Goal: Check status: Check status

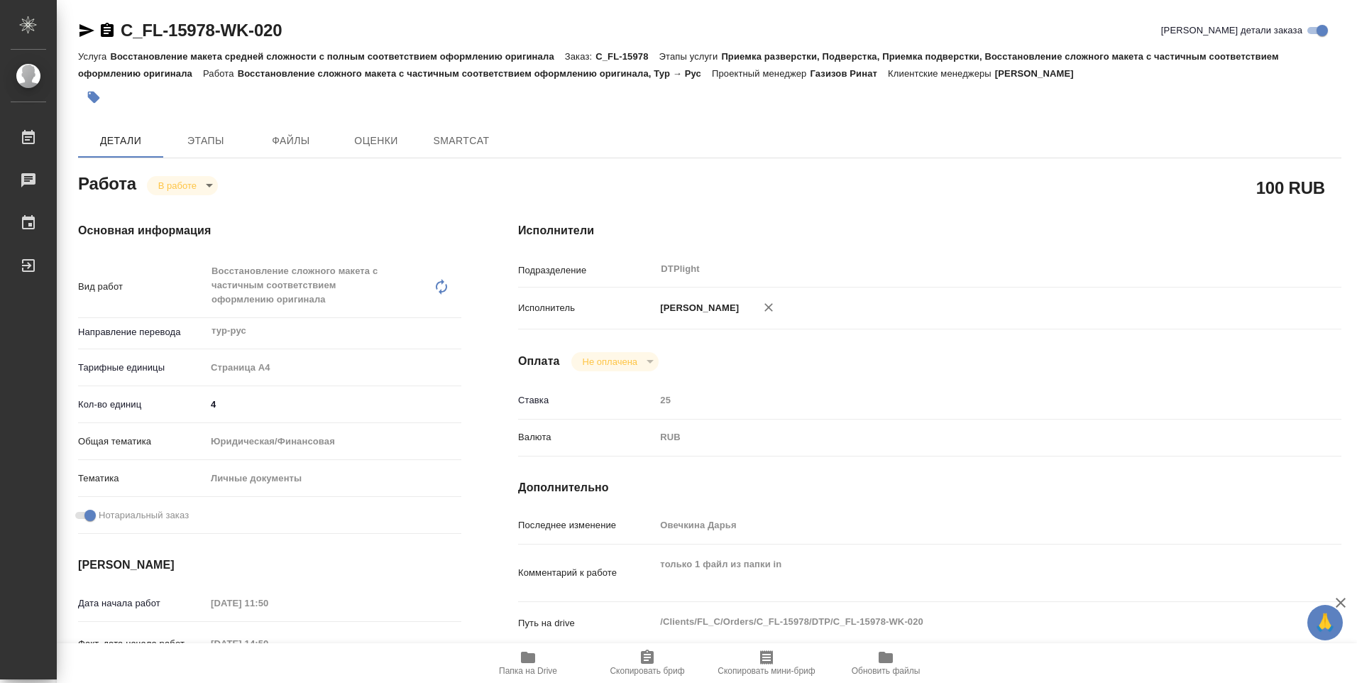
type textarea "x"
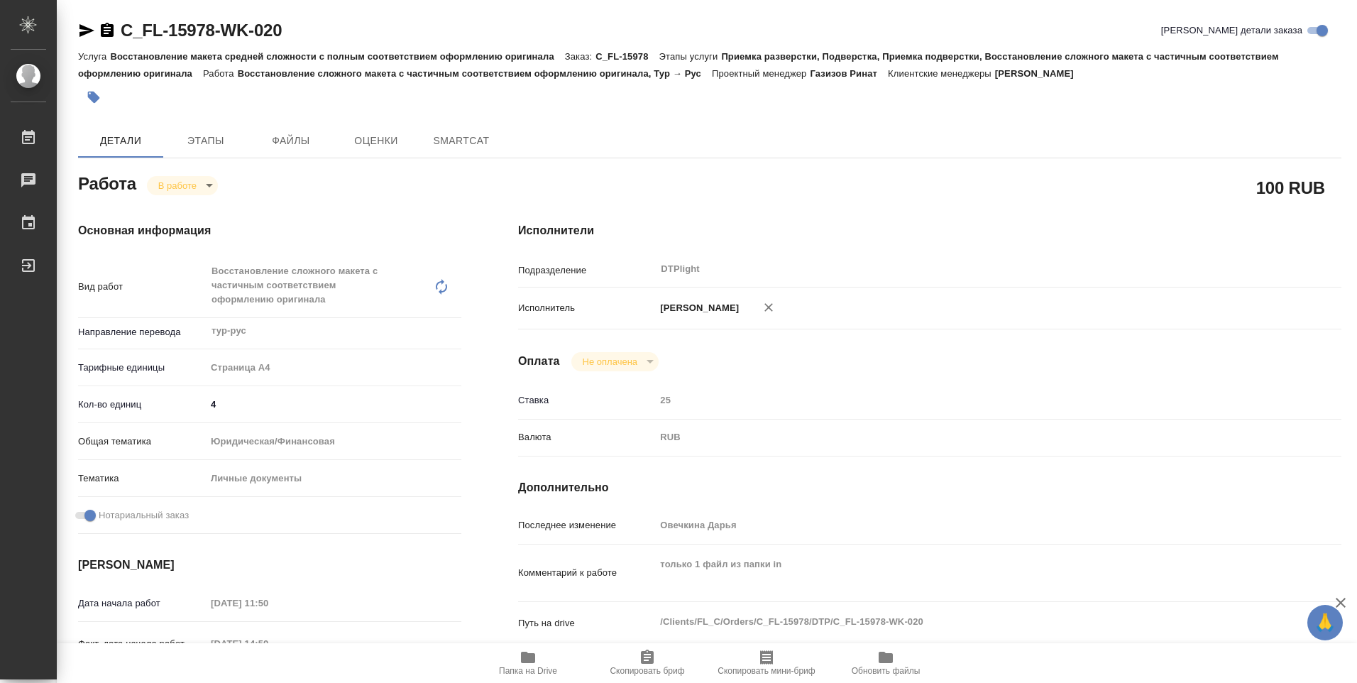
type textarea "x"
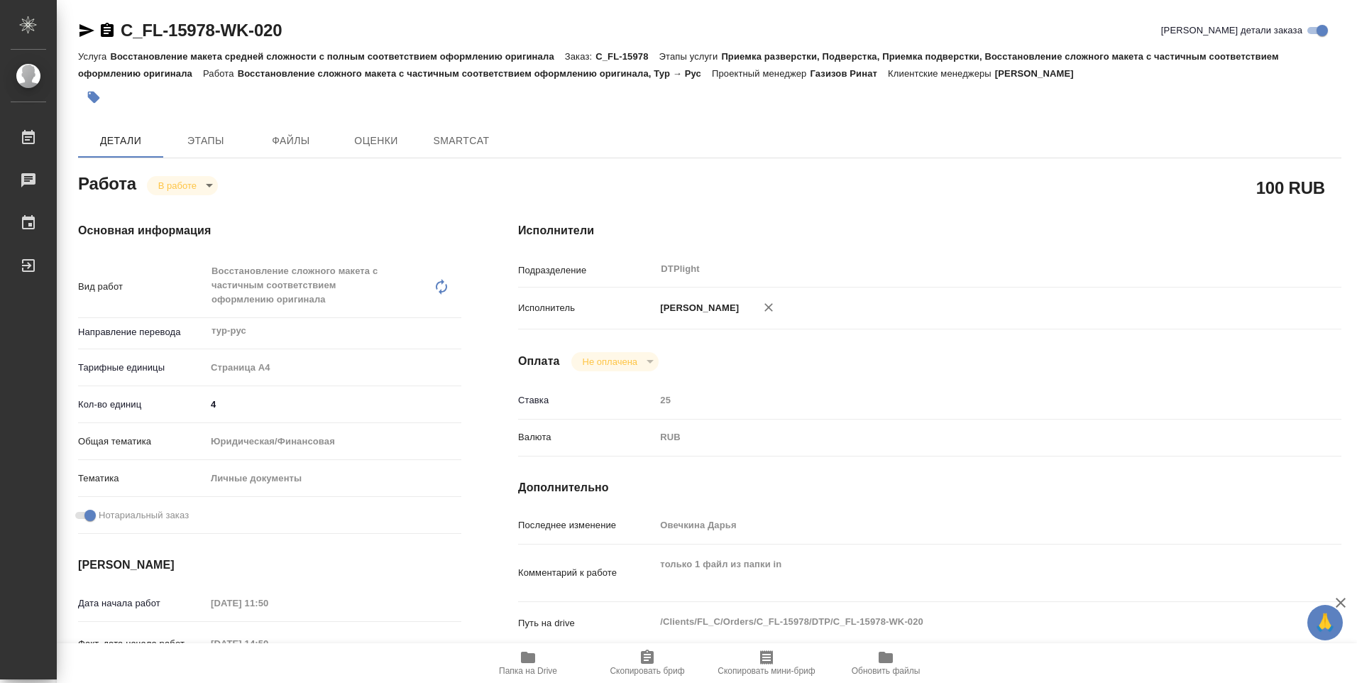
type textarea "x"
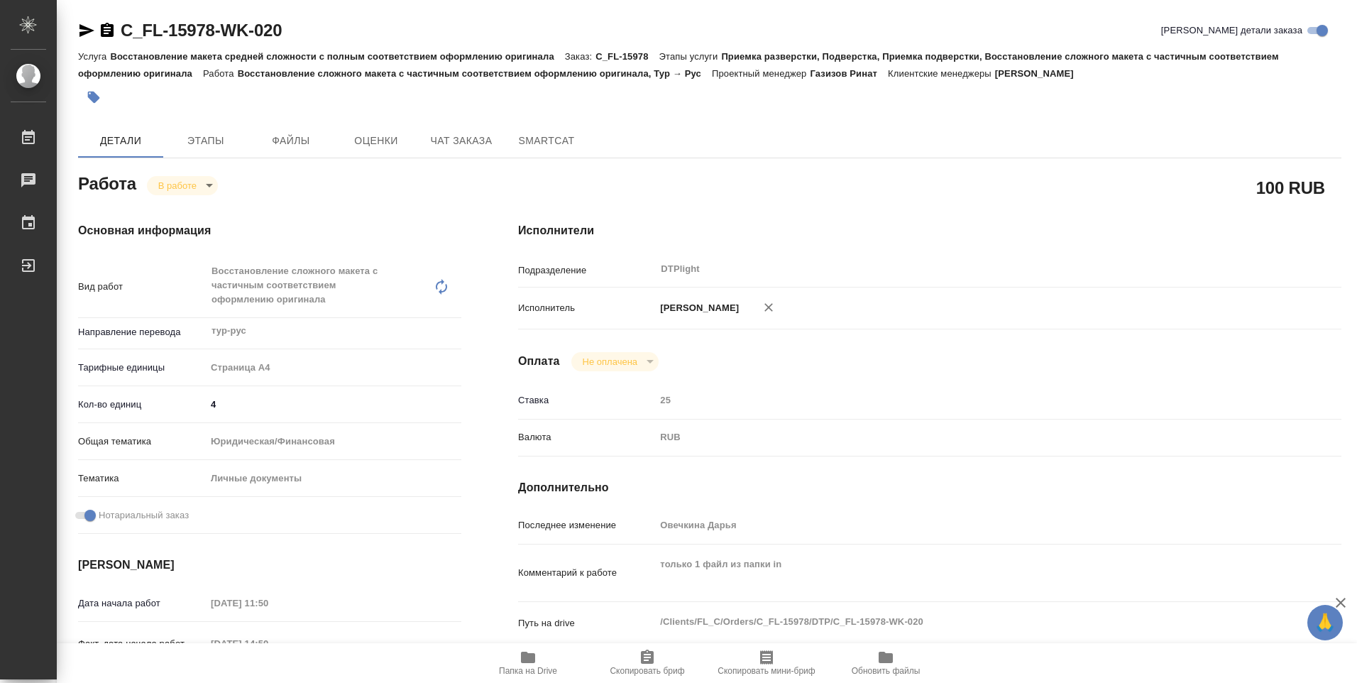
type textarea "x"
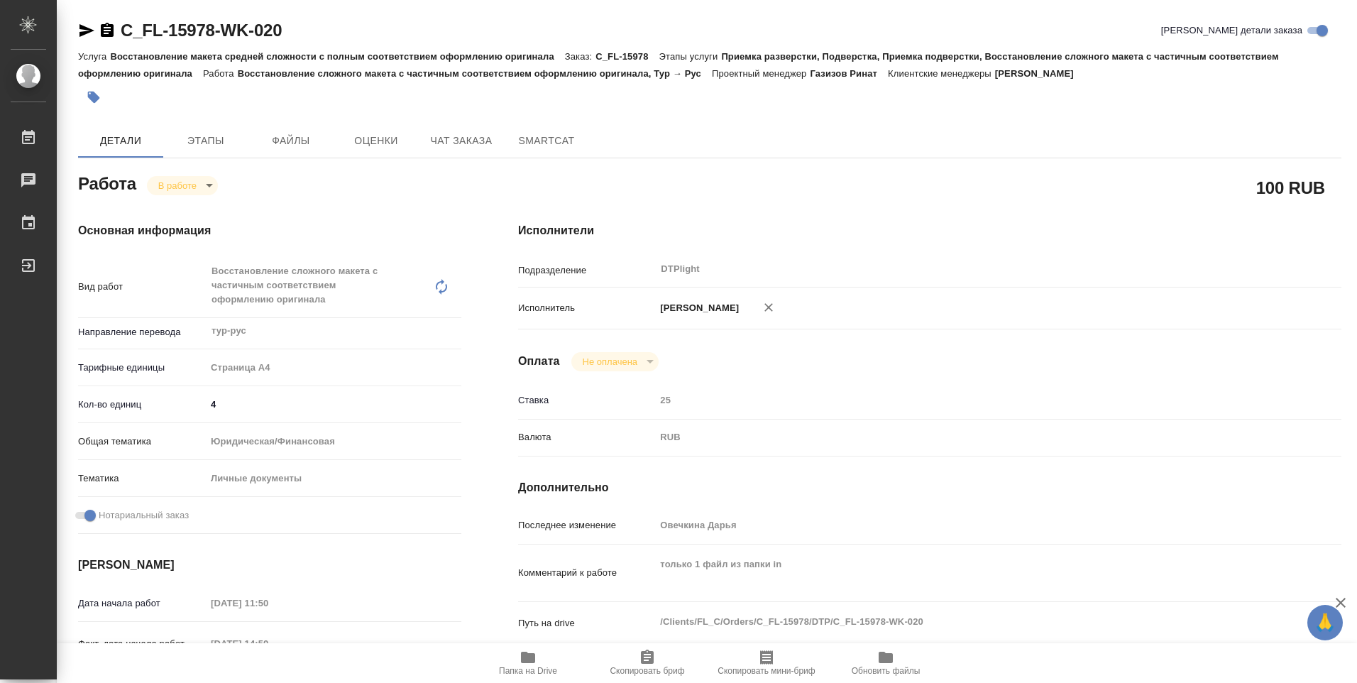
click at [531, 662] on icon "button" at bounding box center [528, 657] width 14 height 11
type textarea "x"
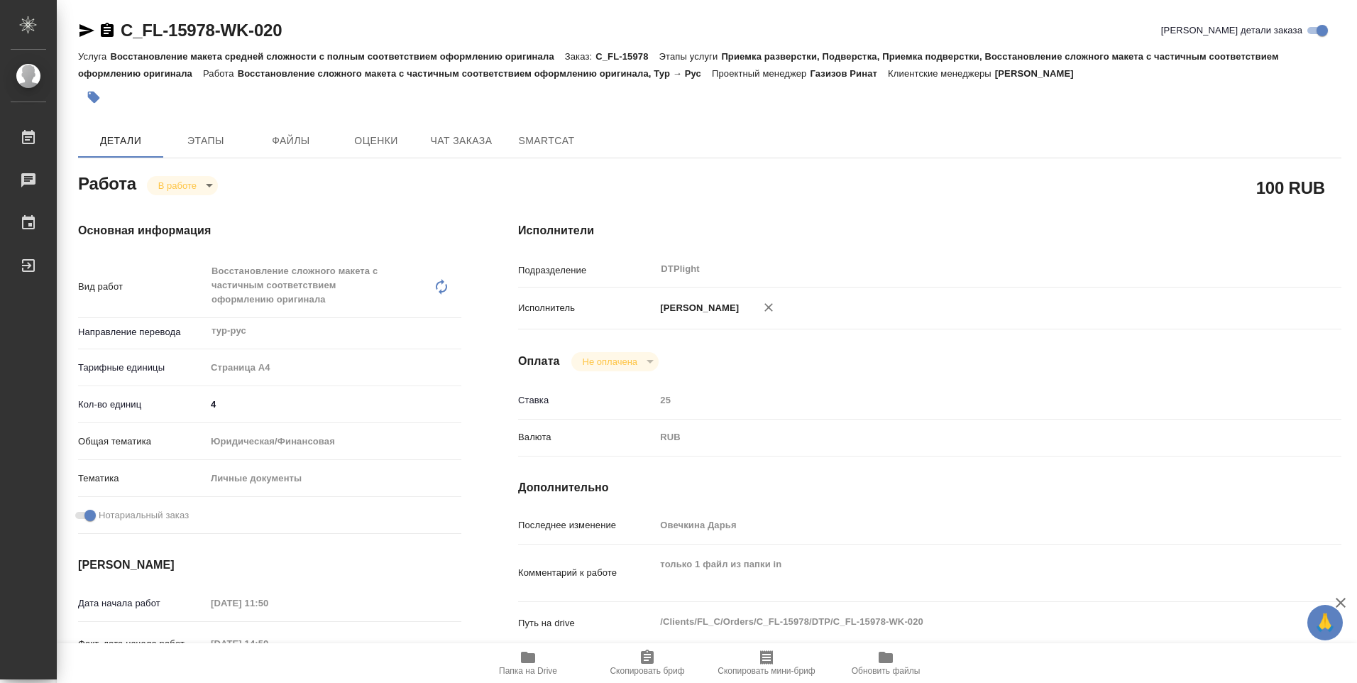
type textarea "x"
click at [209, 187] on body "🙏 .cls-1 fill:#fff; AWATERA Ovechkina Darya Работы 0 Чаты График Выйти C_FL-159…" at bounding box center [678, 341] width 1357 height 683
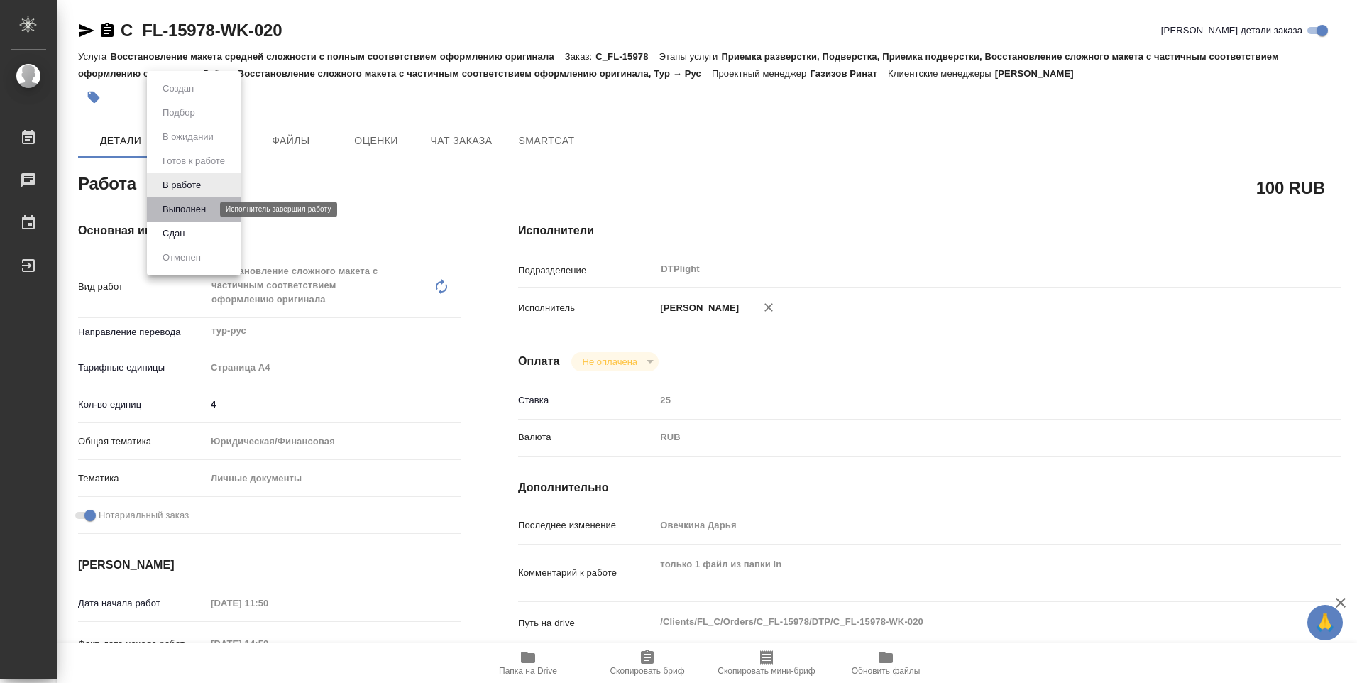
click at [199, 206] on button "Выполнен" at bounding box center [184, 210] width 52 height 16
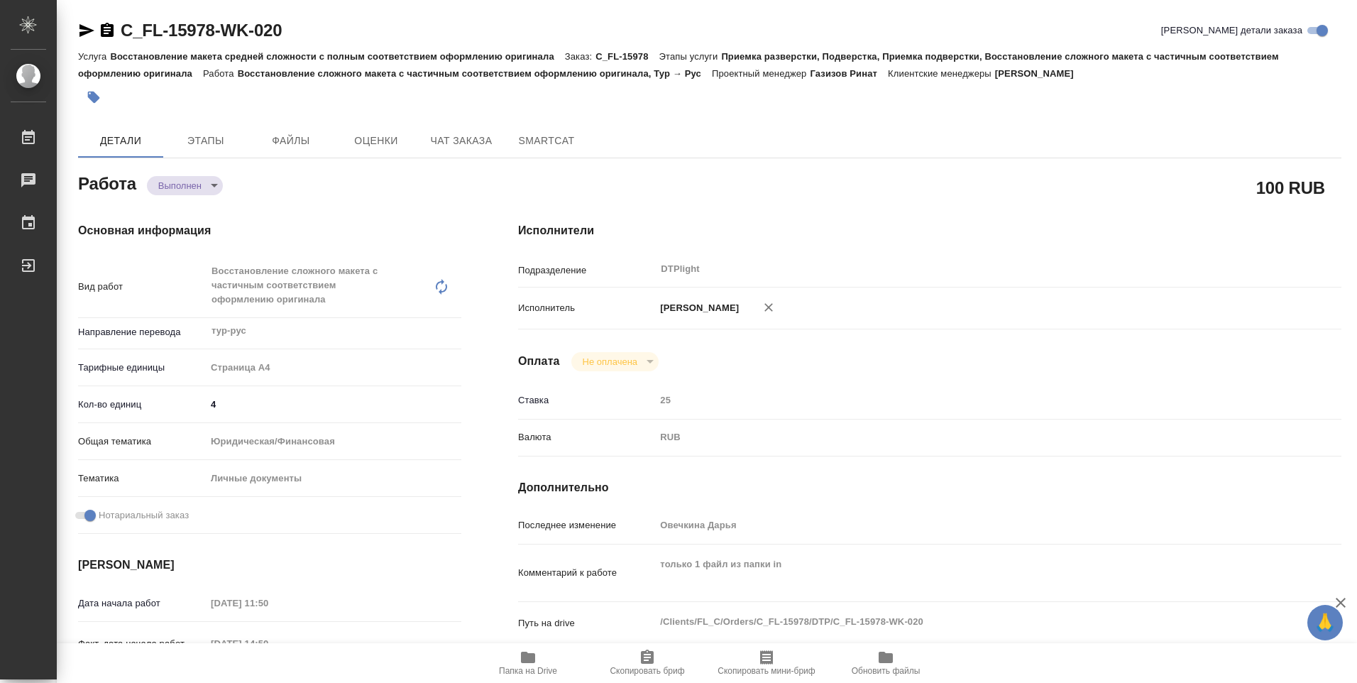
type textarea "x"
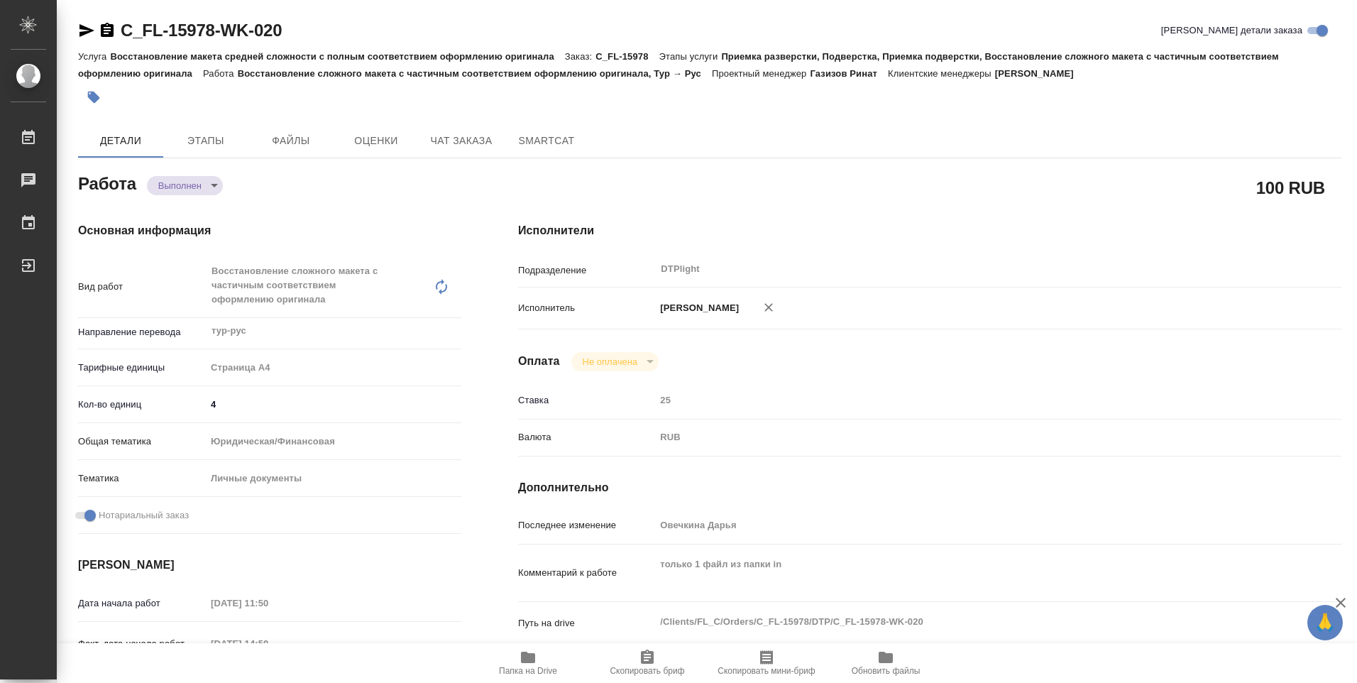
type textarea "x"
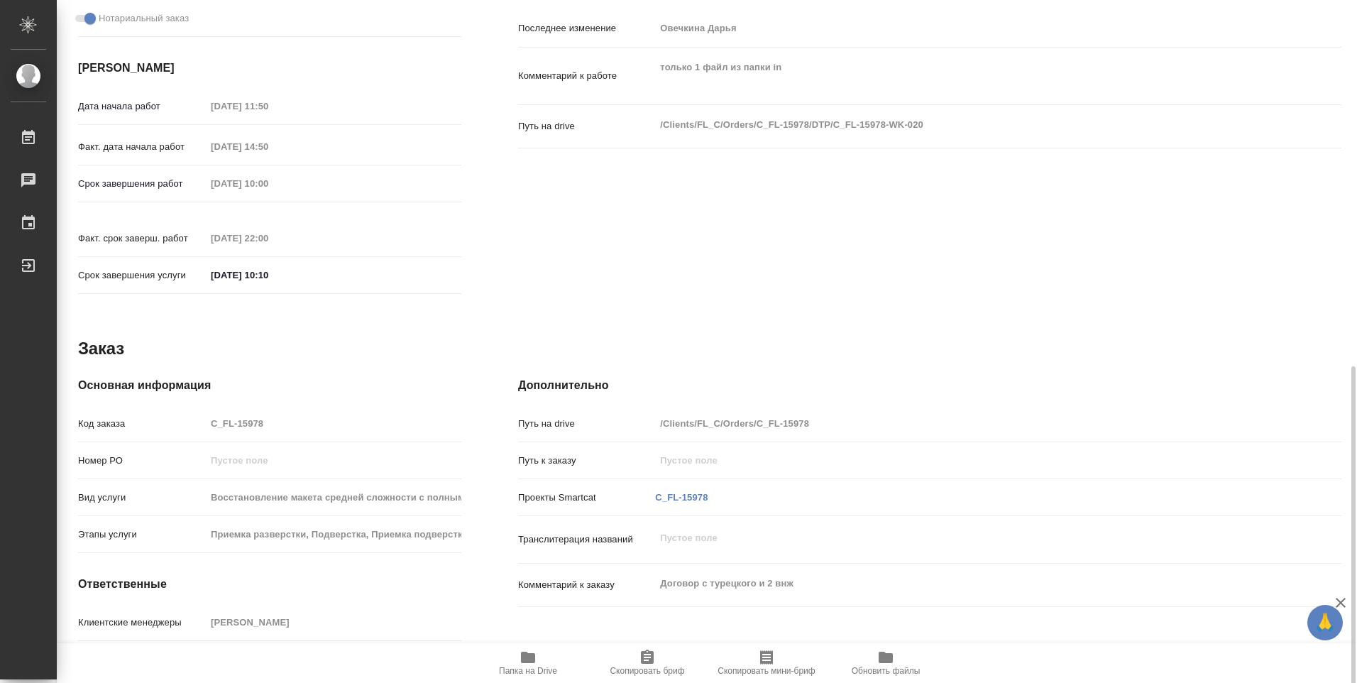
scroll to position [557, 0]
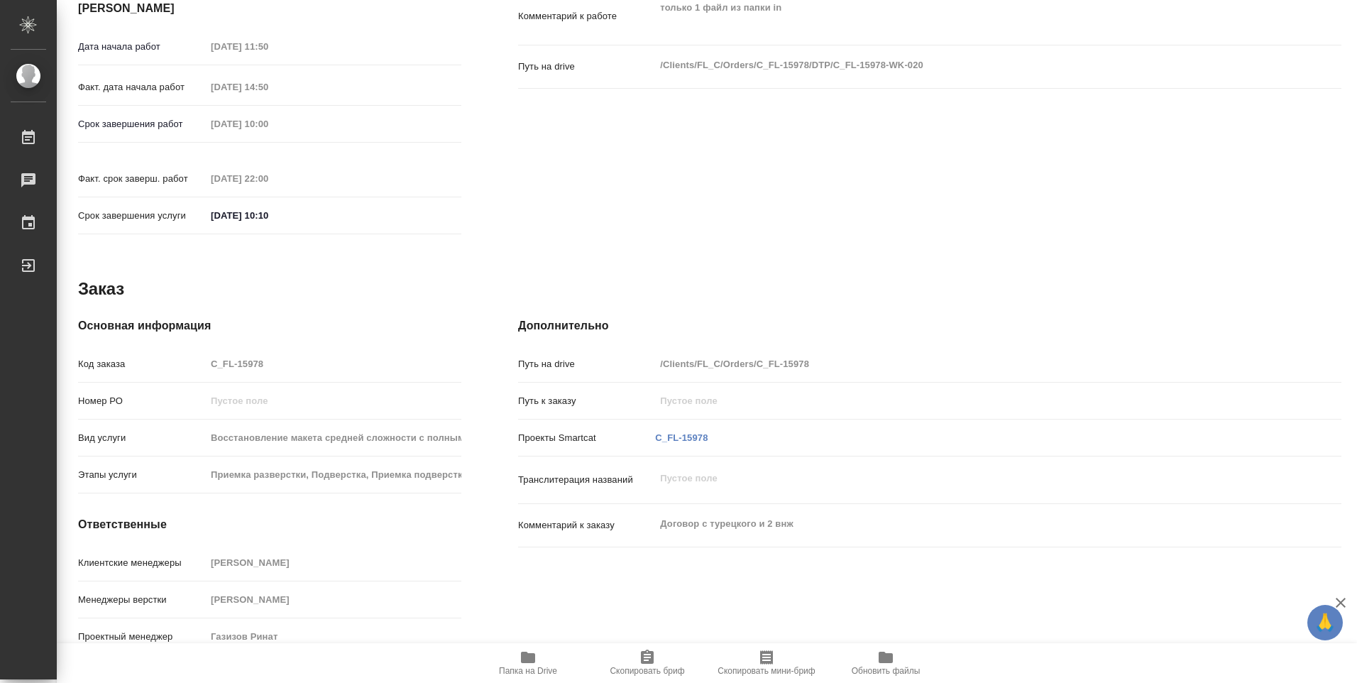
type textarea "x"
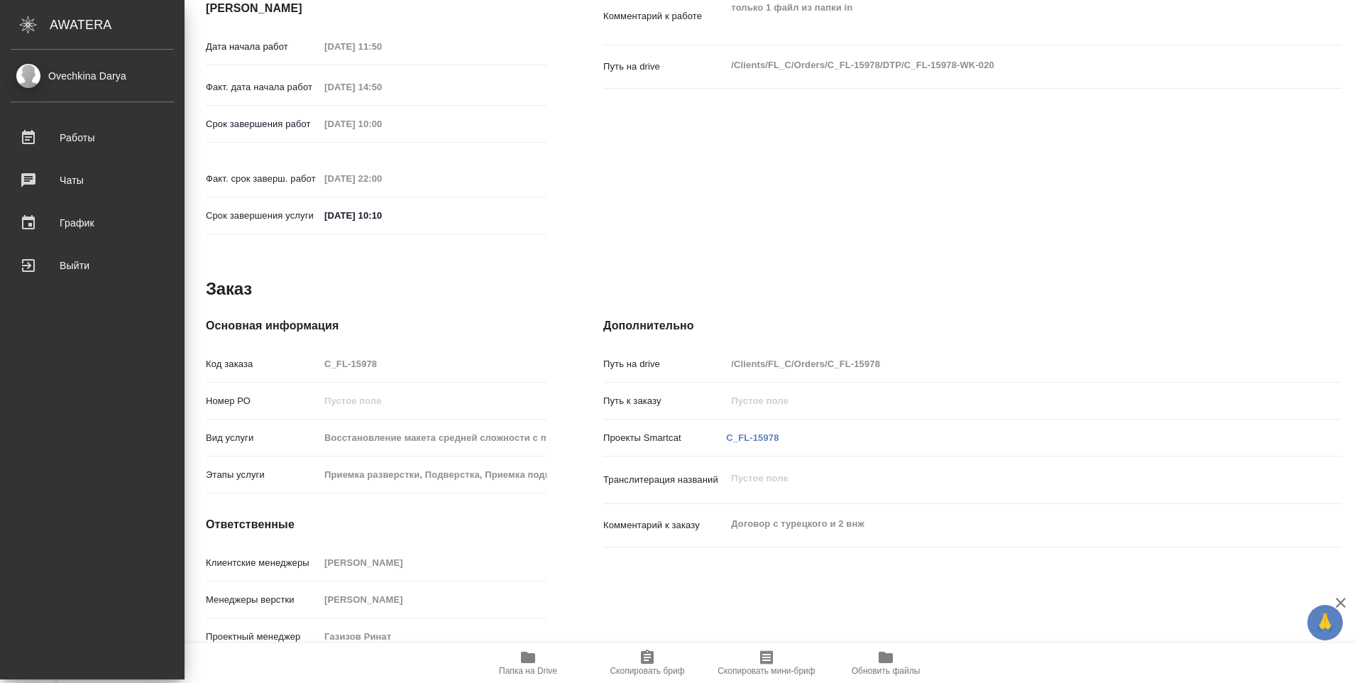
type textarea "x"
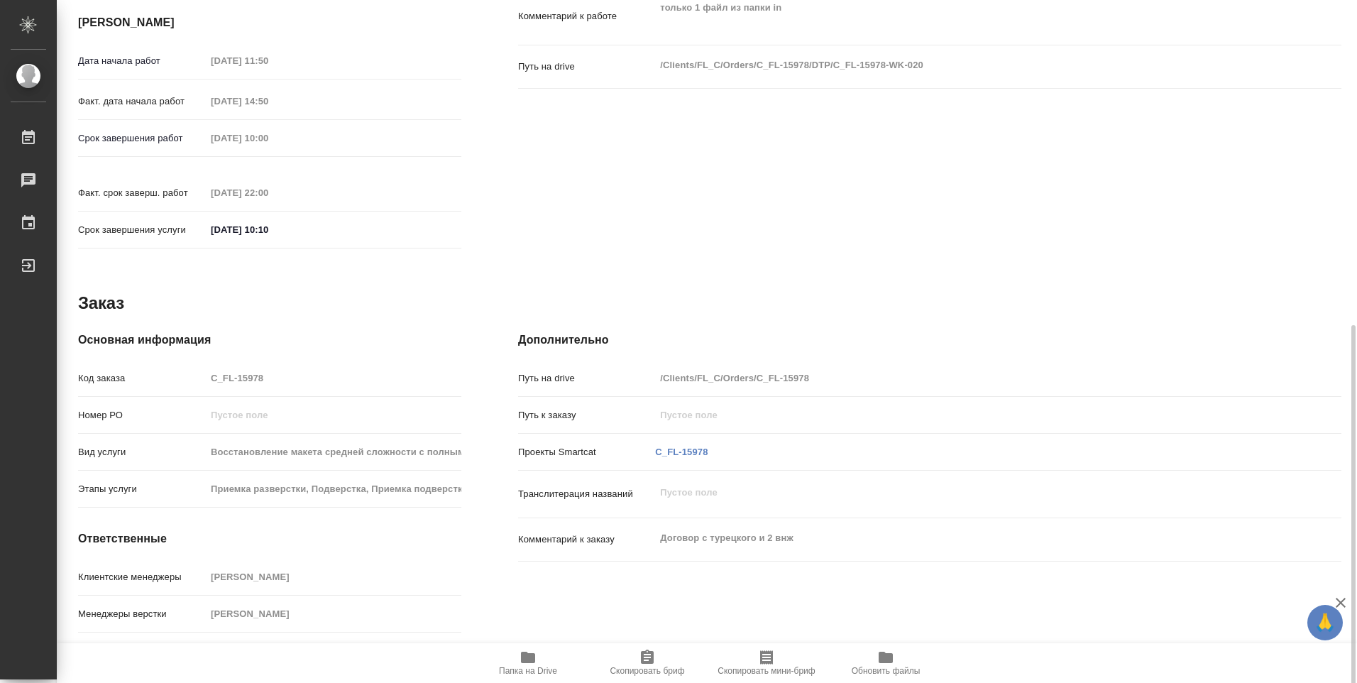
scroll to position [571, 0]
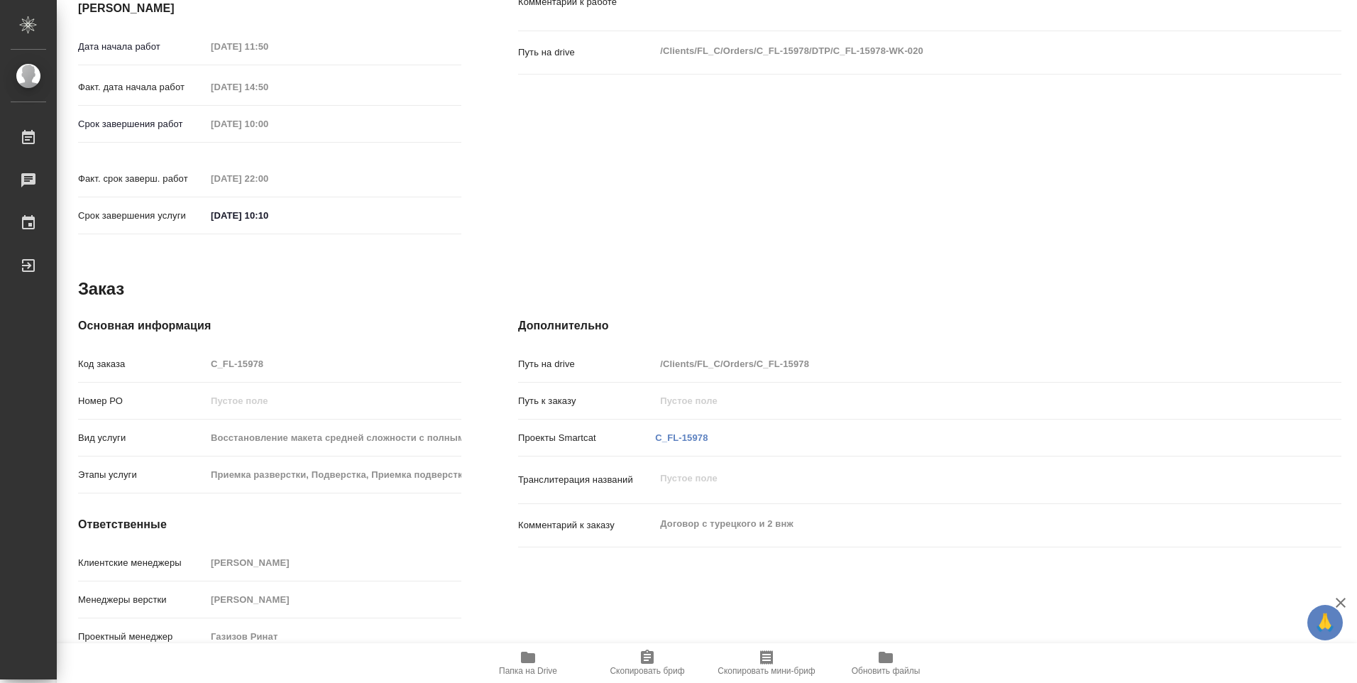
type textarea "x"
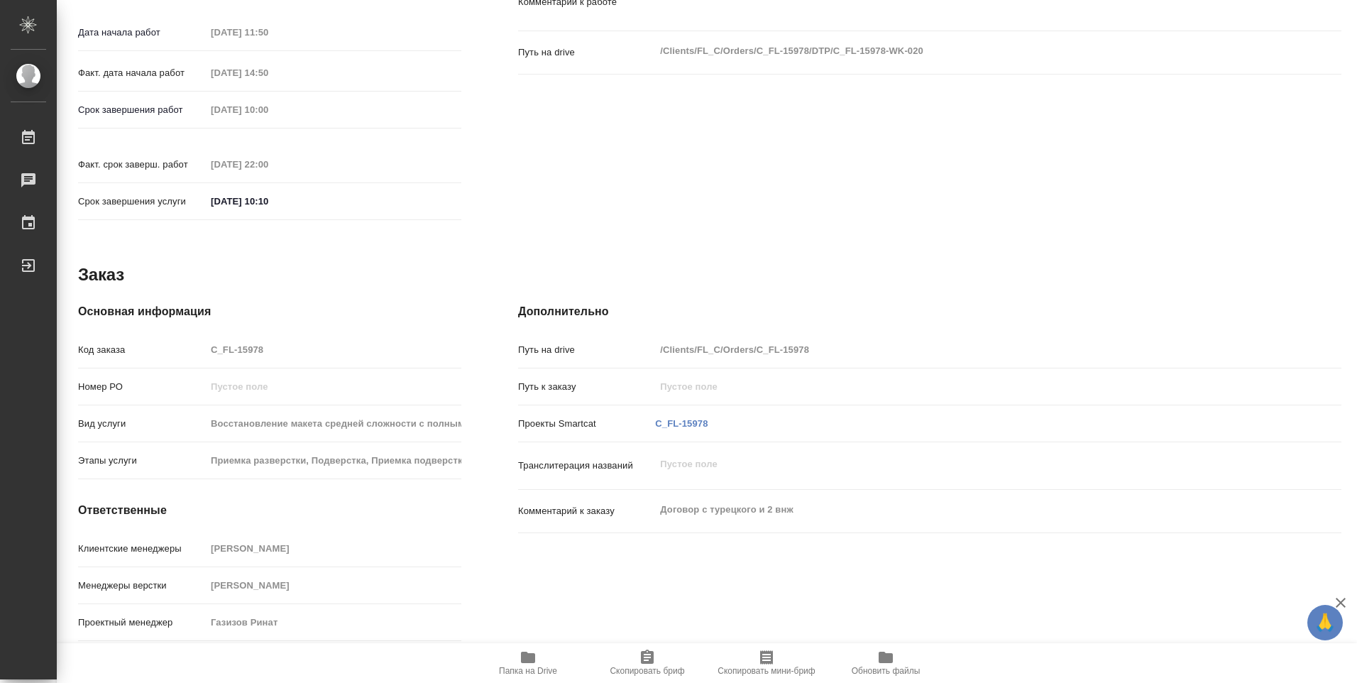
type textarea "x"
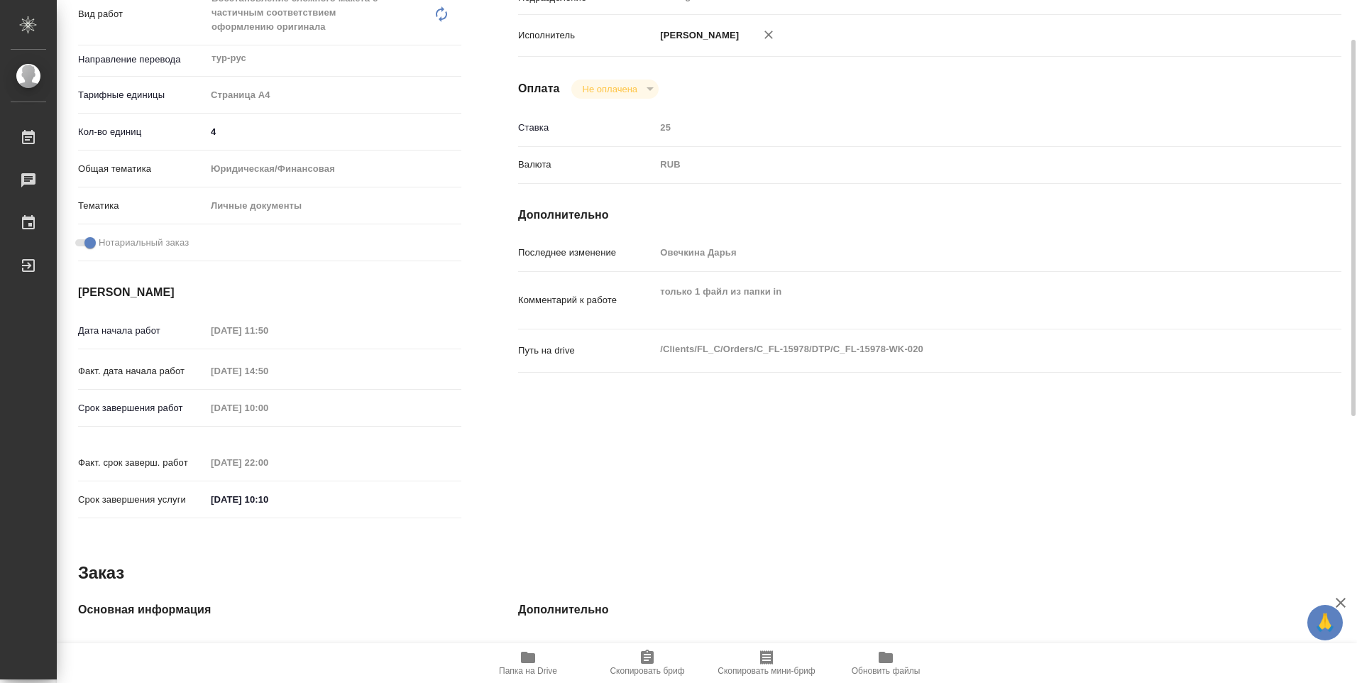
scroll to position [0, 0]
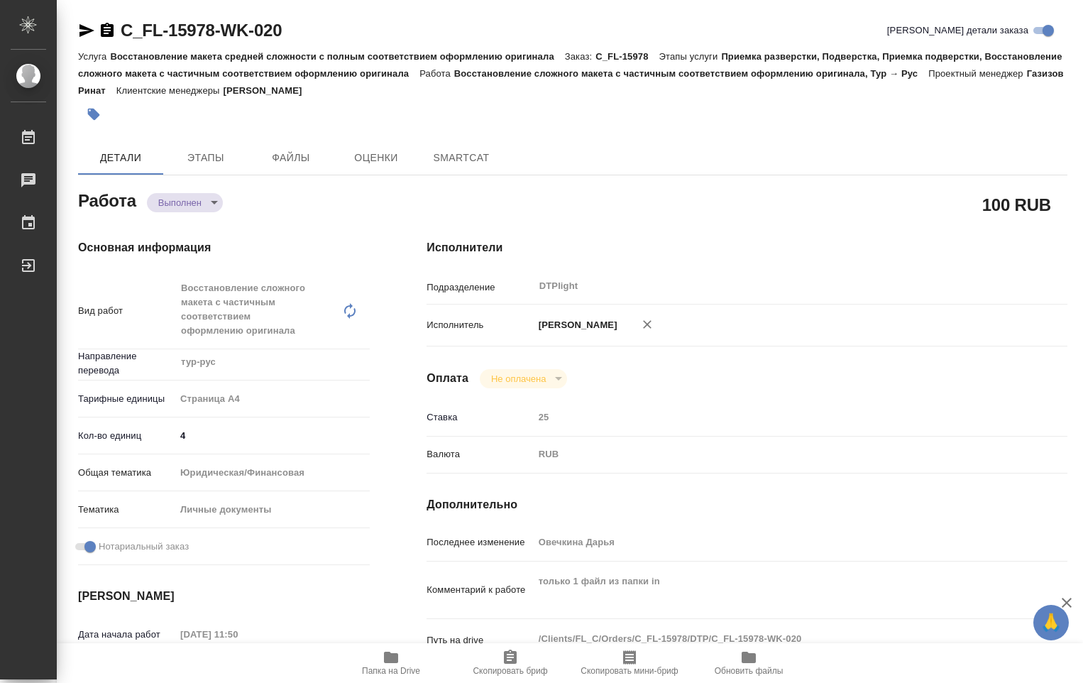
type textarea "x"
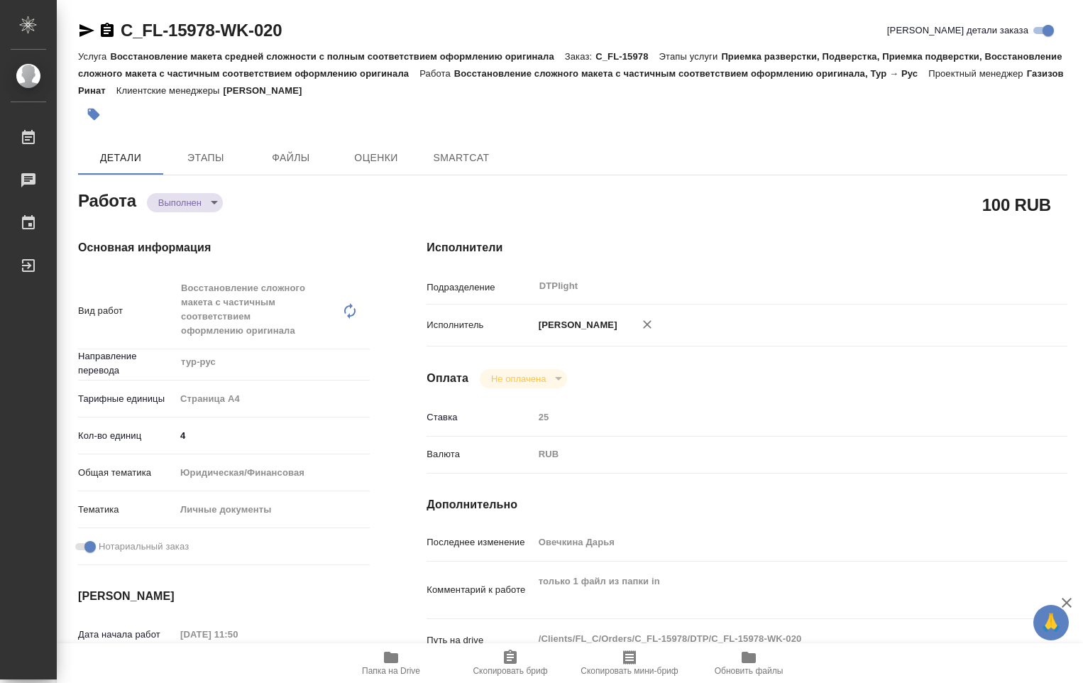
type textarea "x"
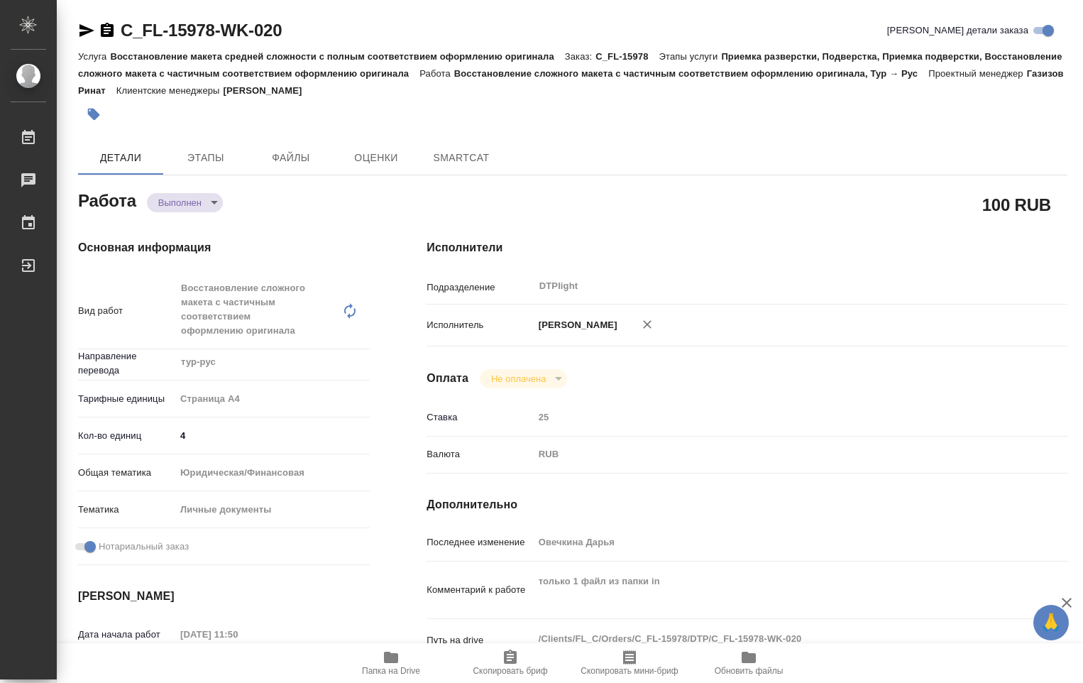
type textarea "x"
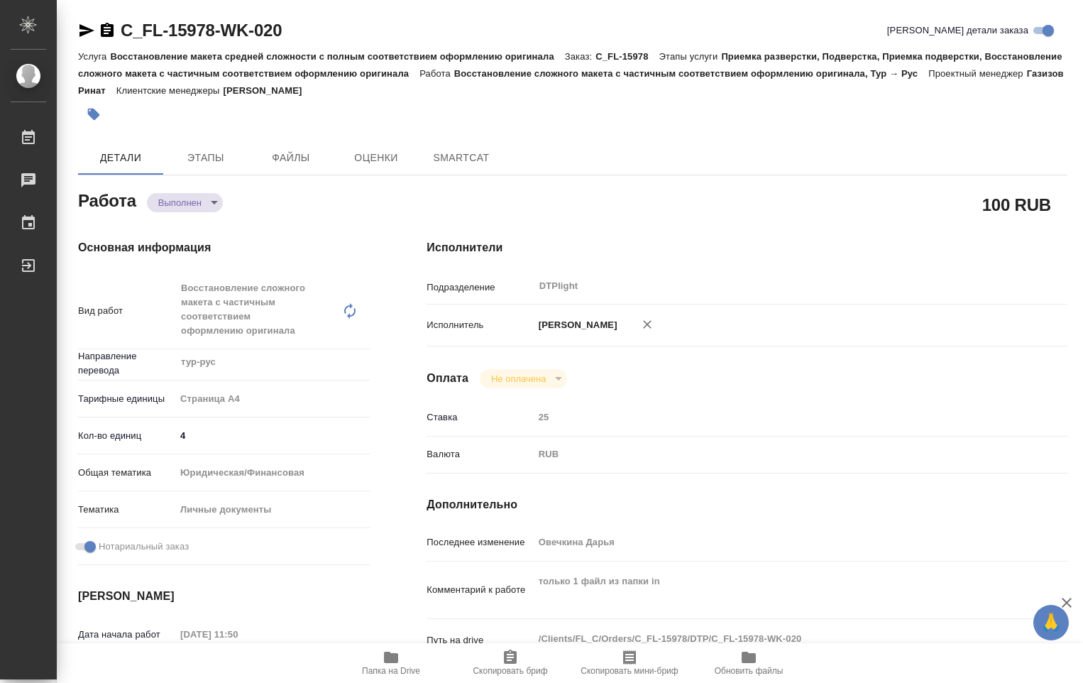
type textarea "x"
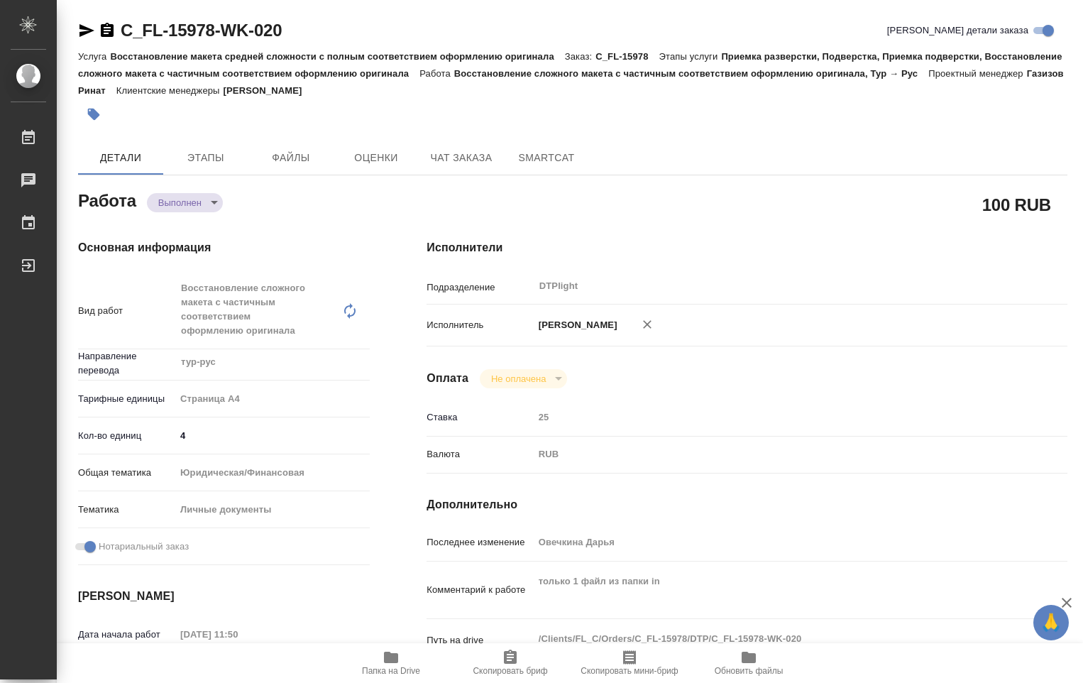
type textarea "x"
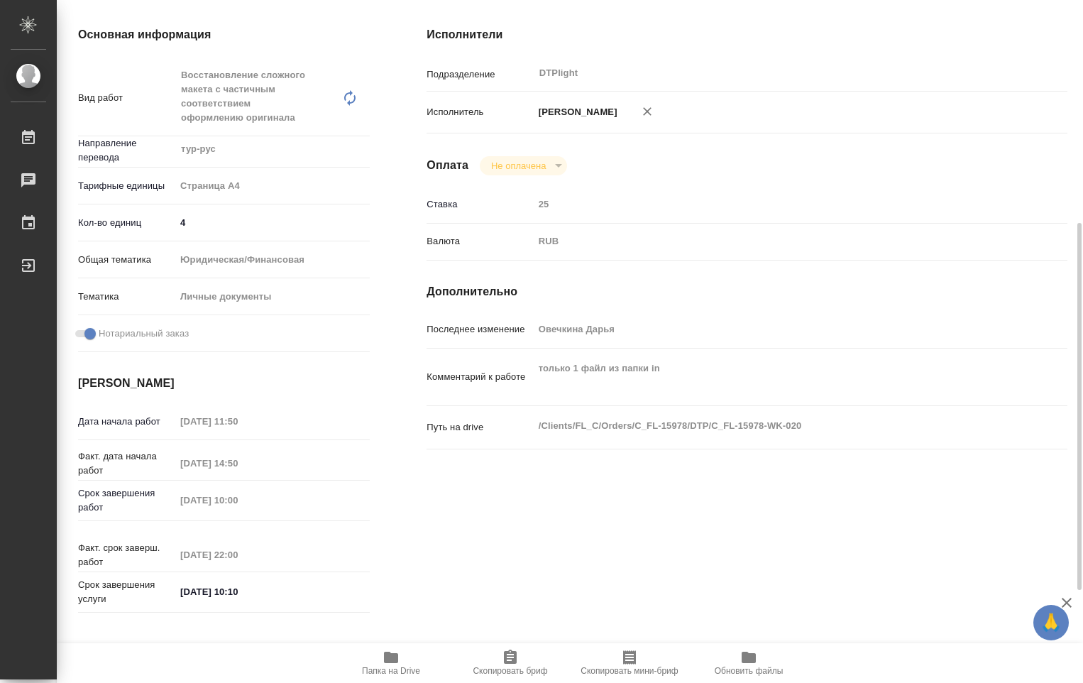
scroll to position [284, 0]
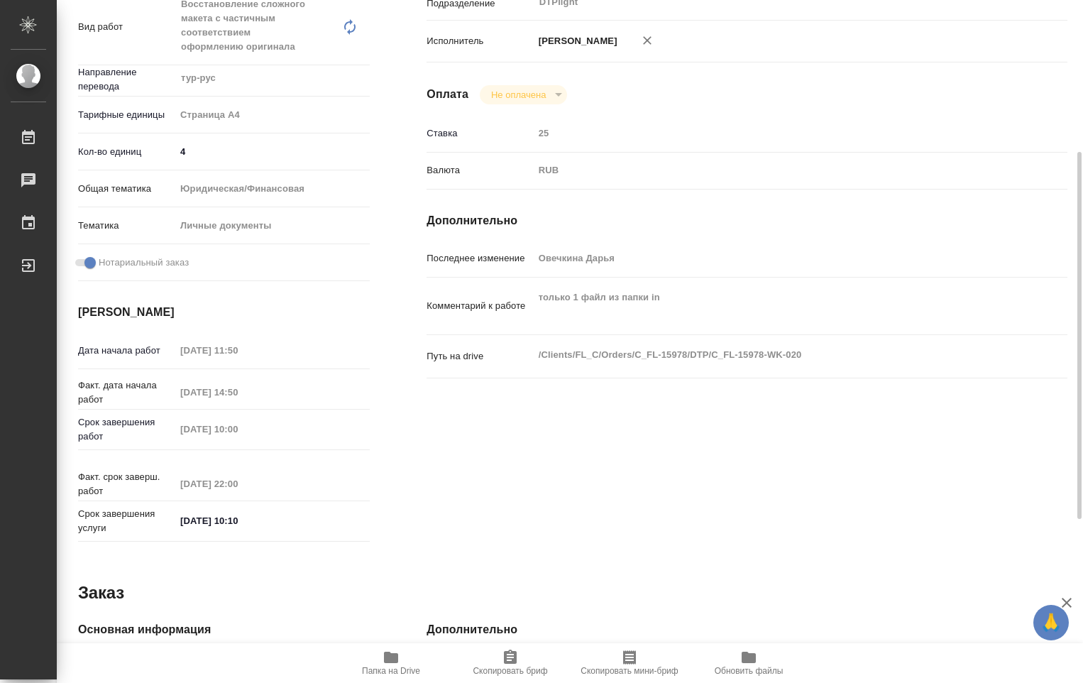
type textarea "x"
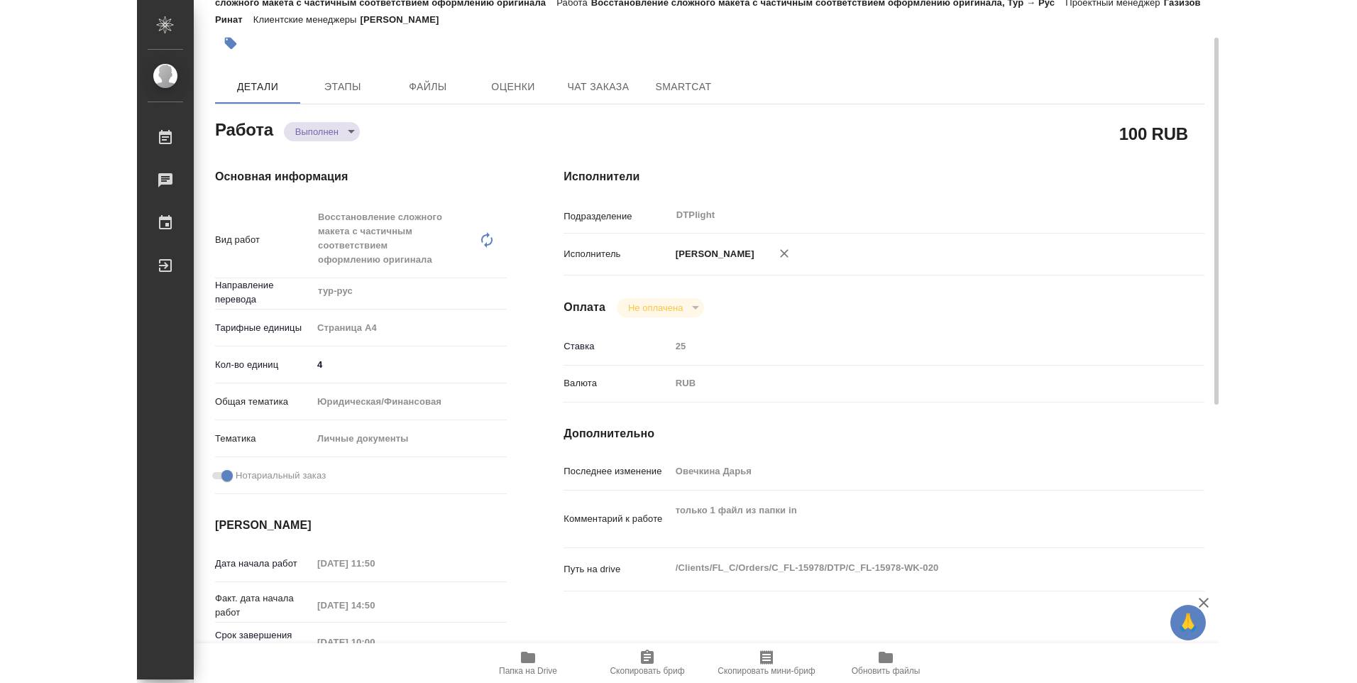
scroll to position [0, 0]
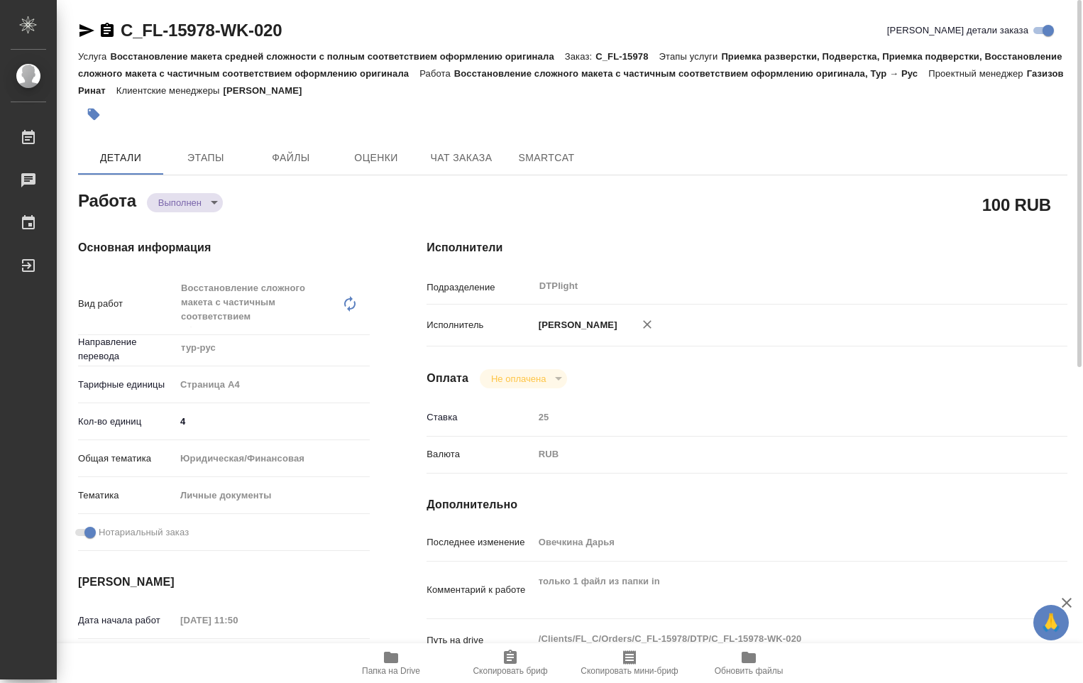
type textarea "x"
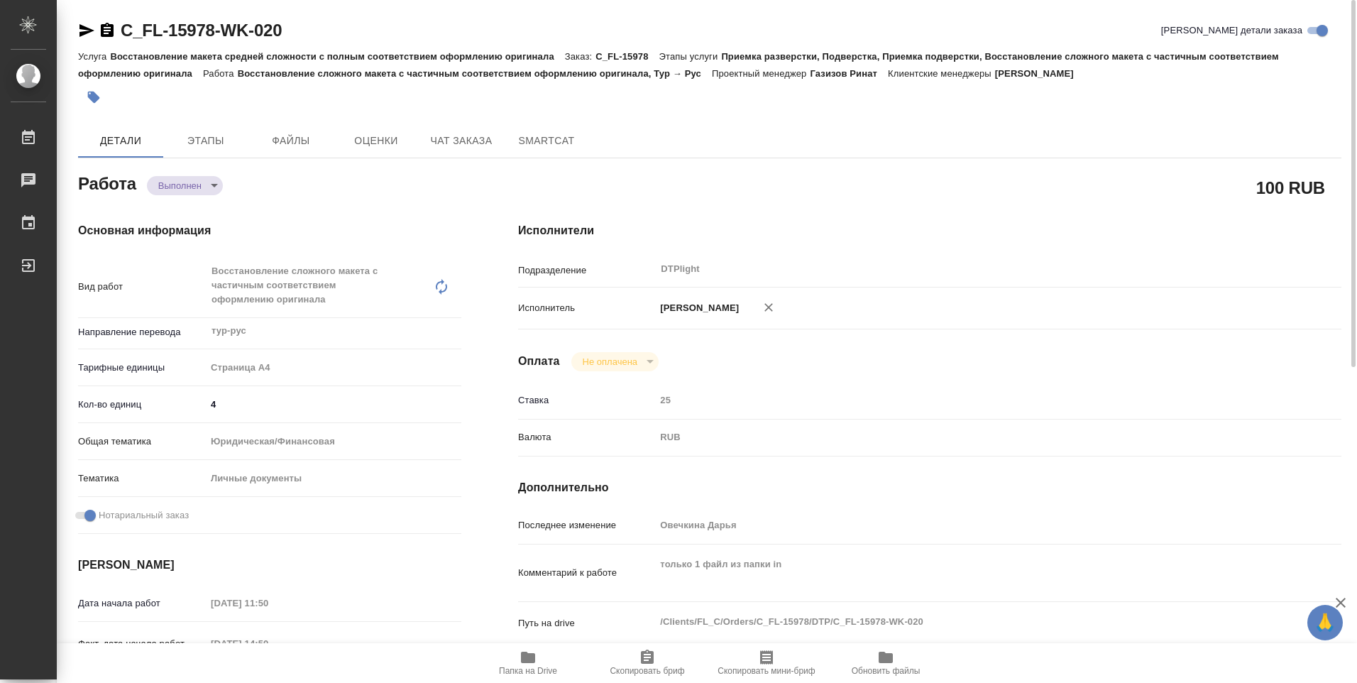
type textarea "x"
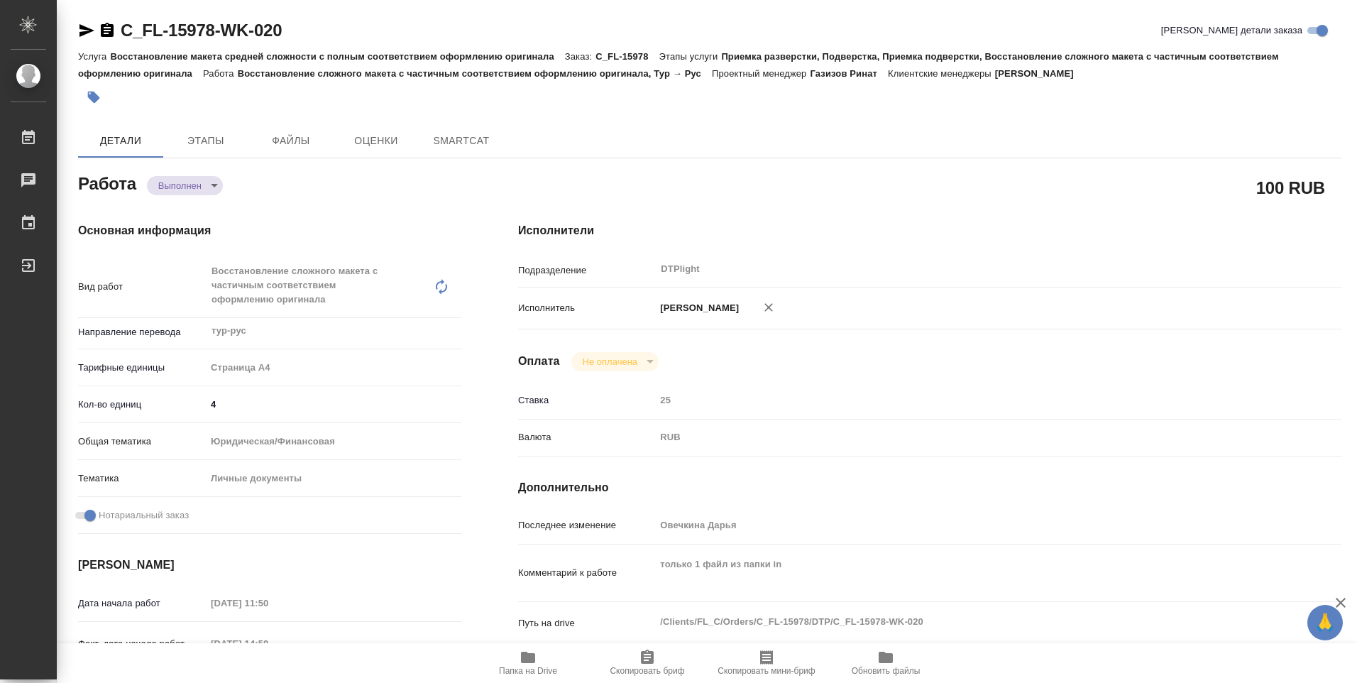
type textarea "x"
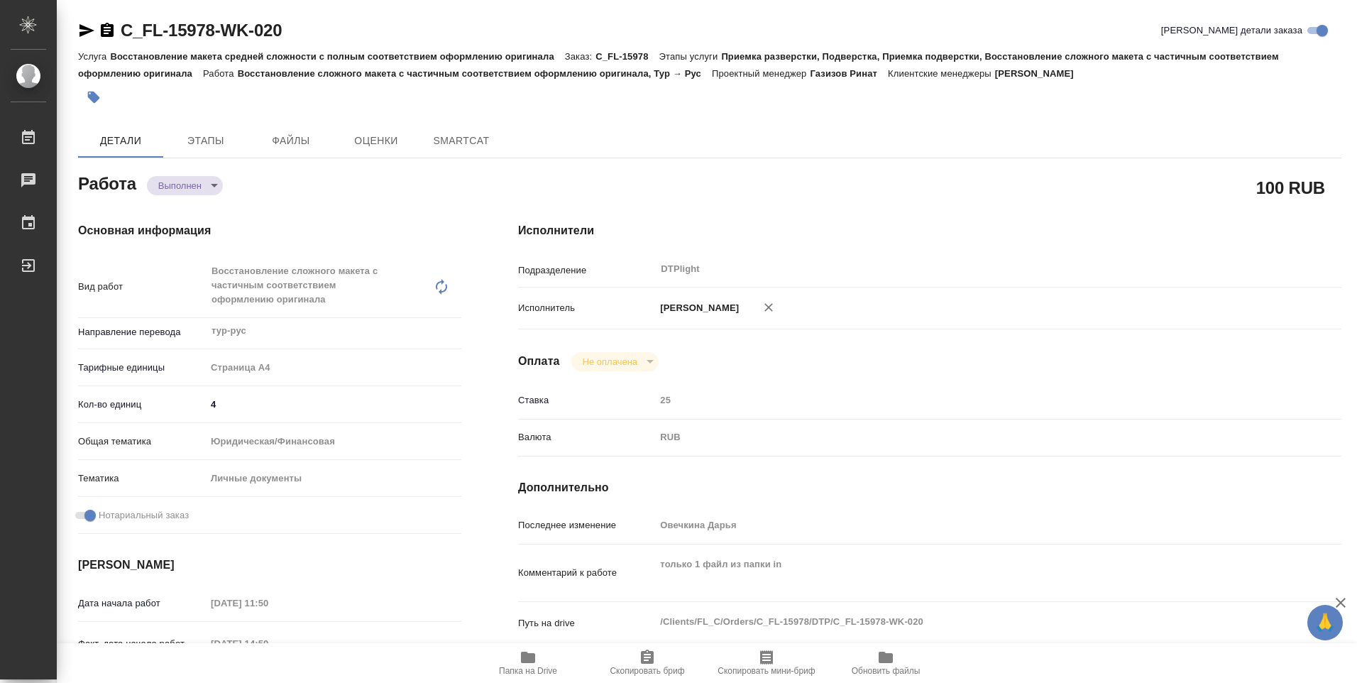
type textarea "x"
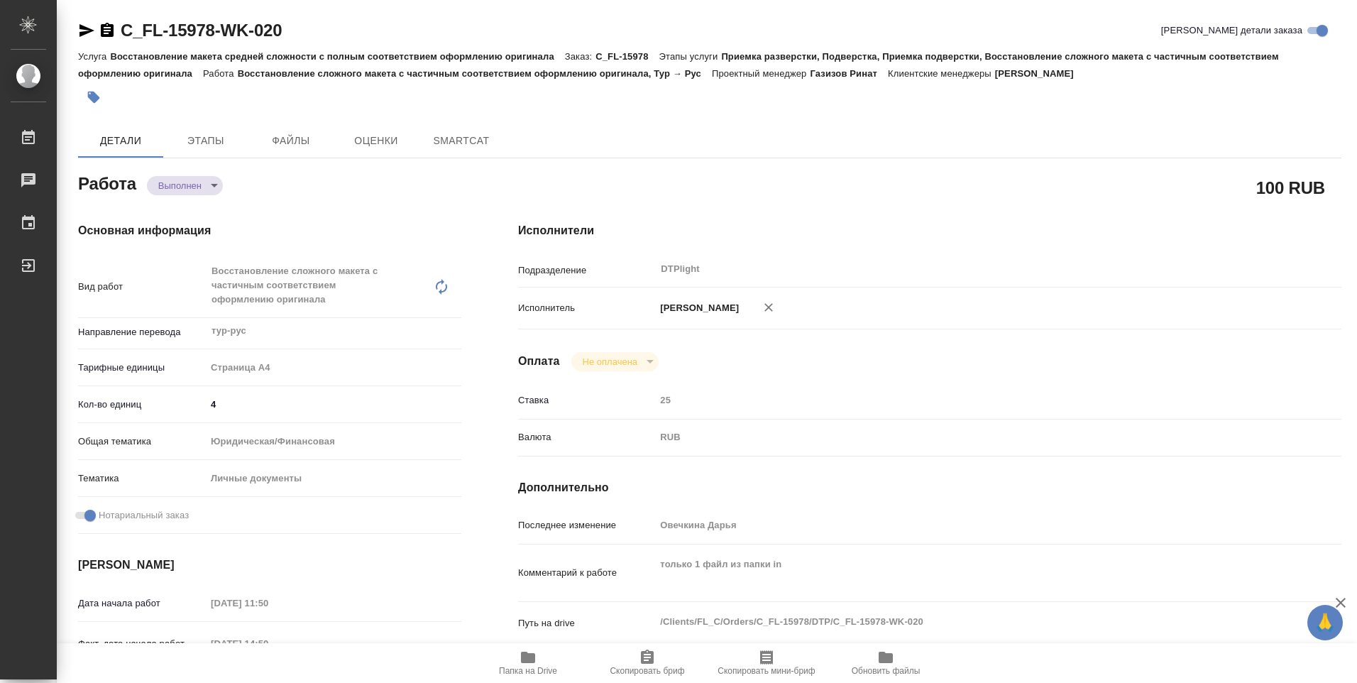
type textarea "x"
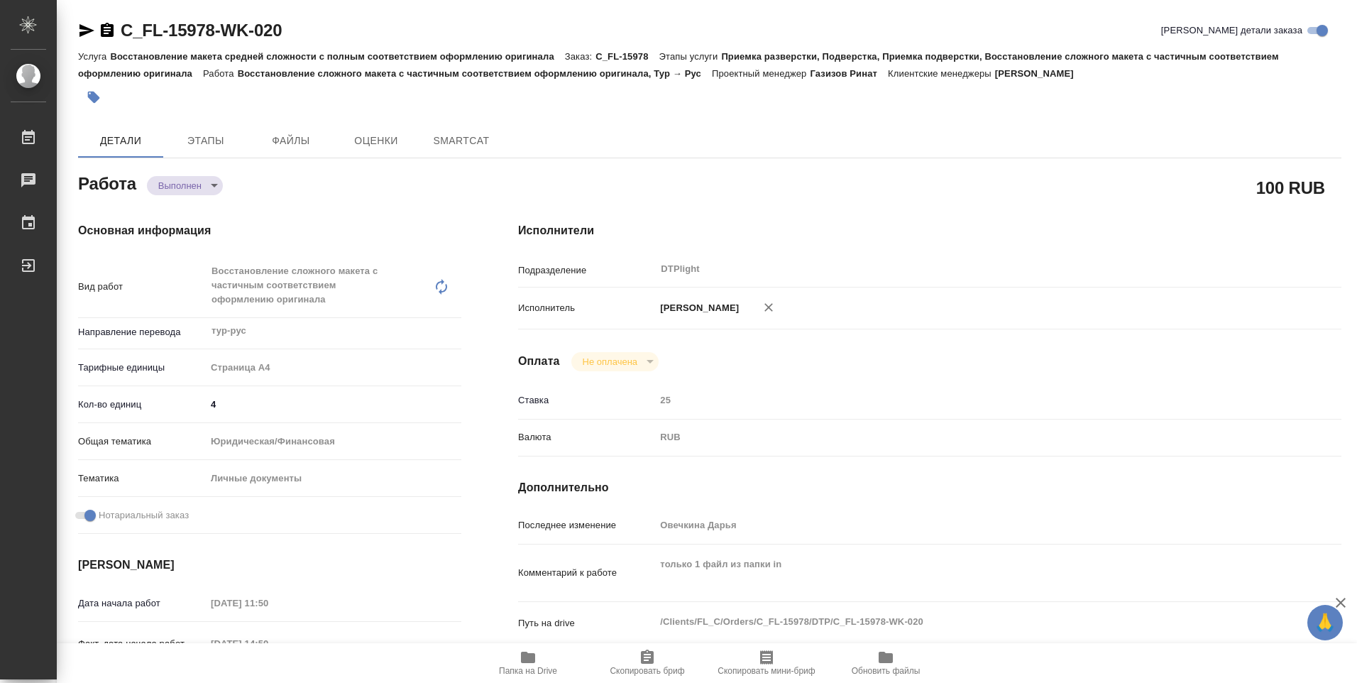
type textarea "x"
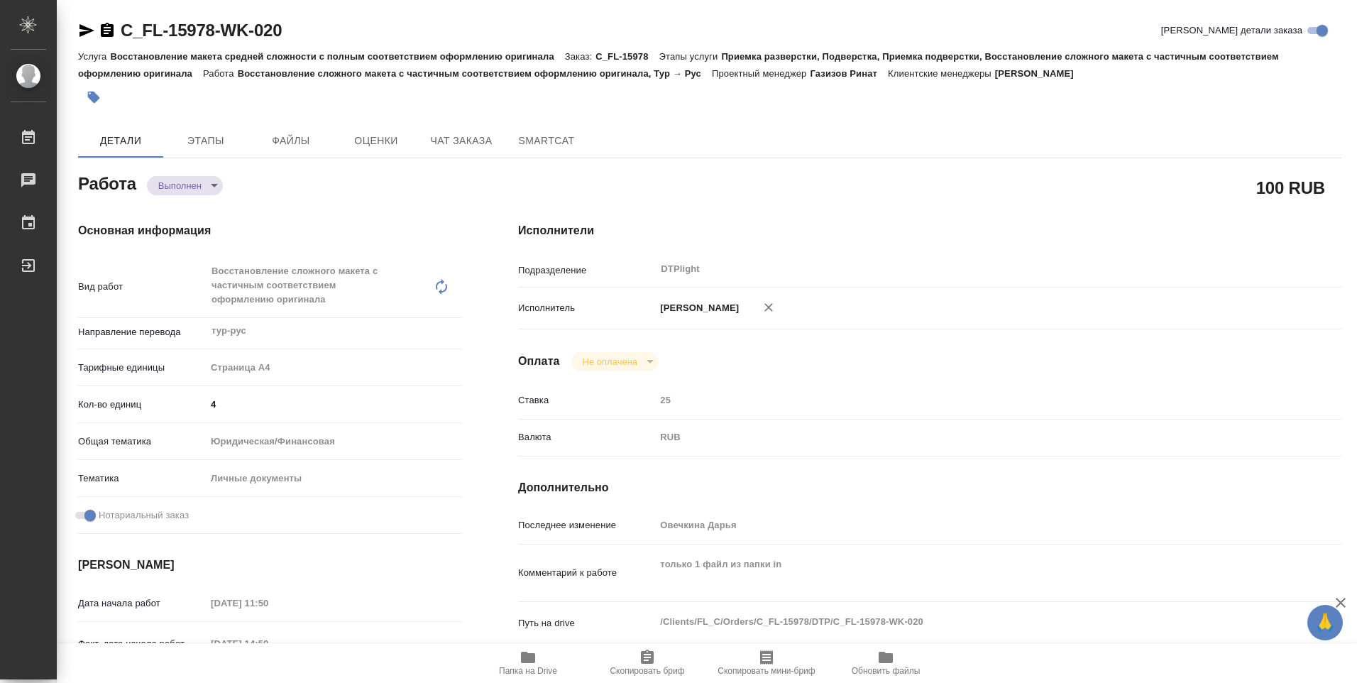
type textarea "x"
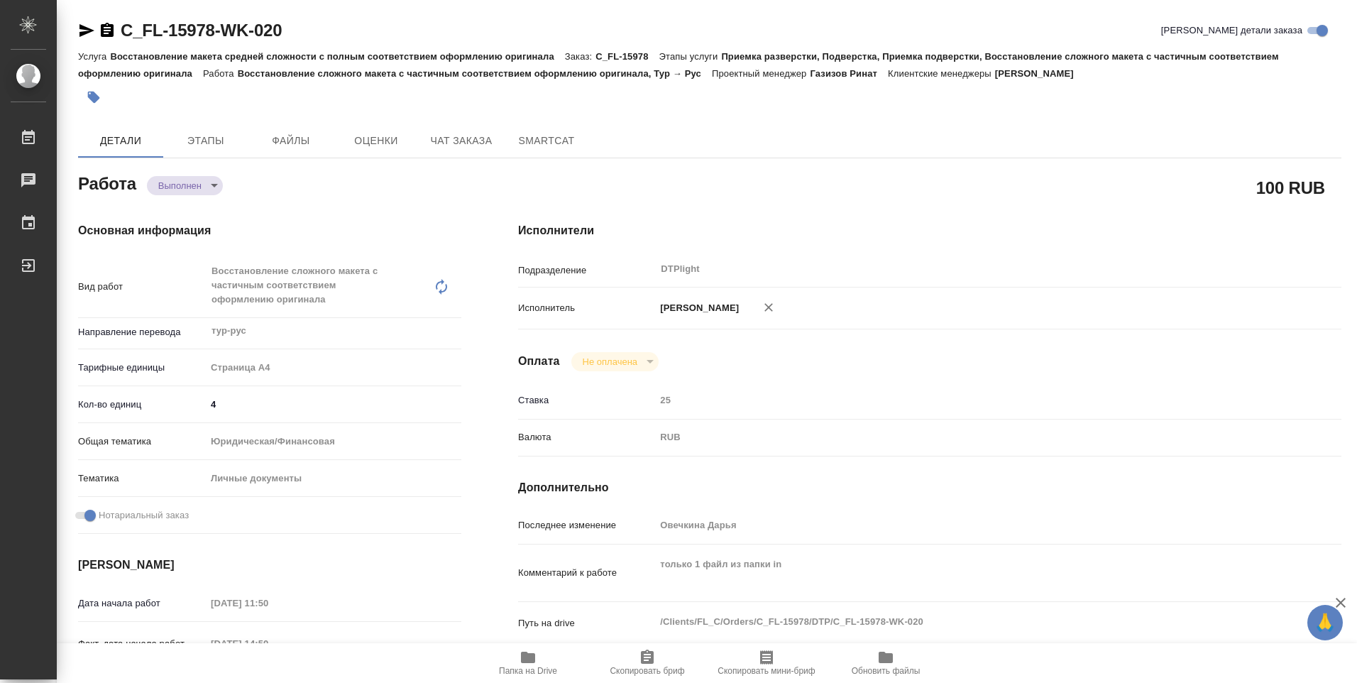
type textarea "x"
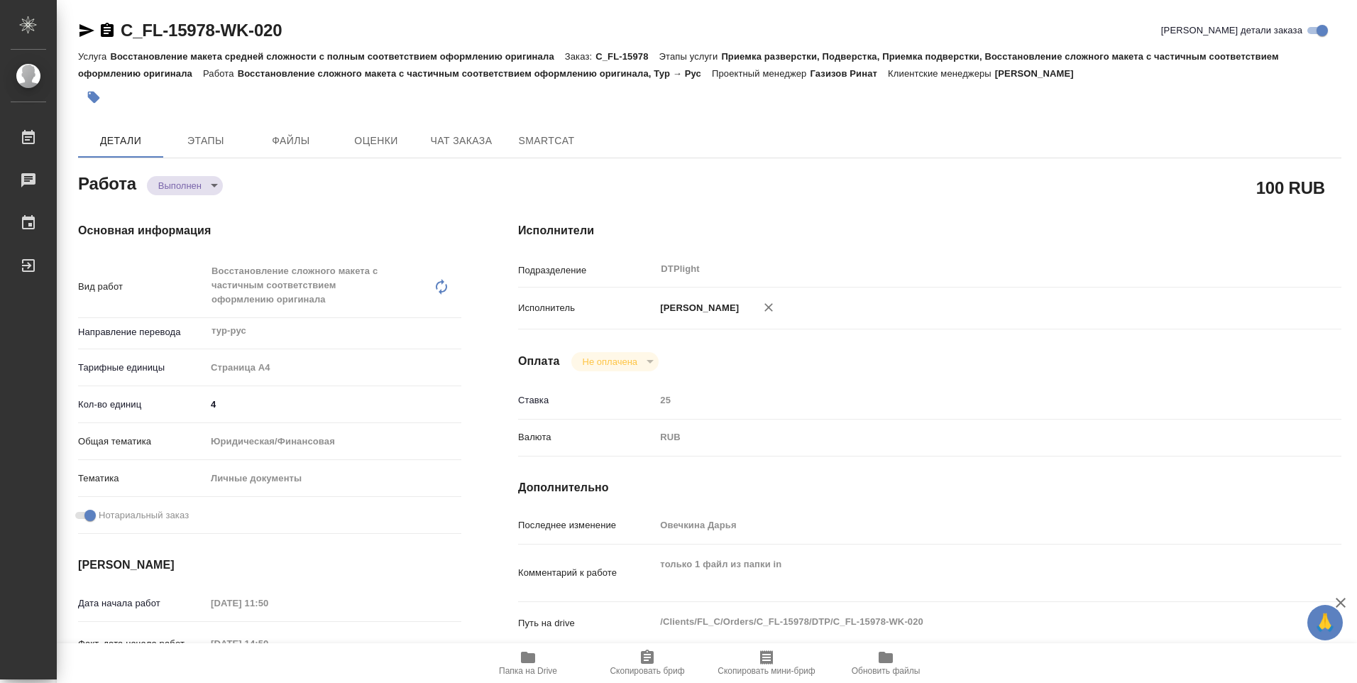
type textarea "x"
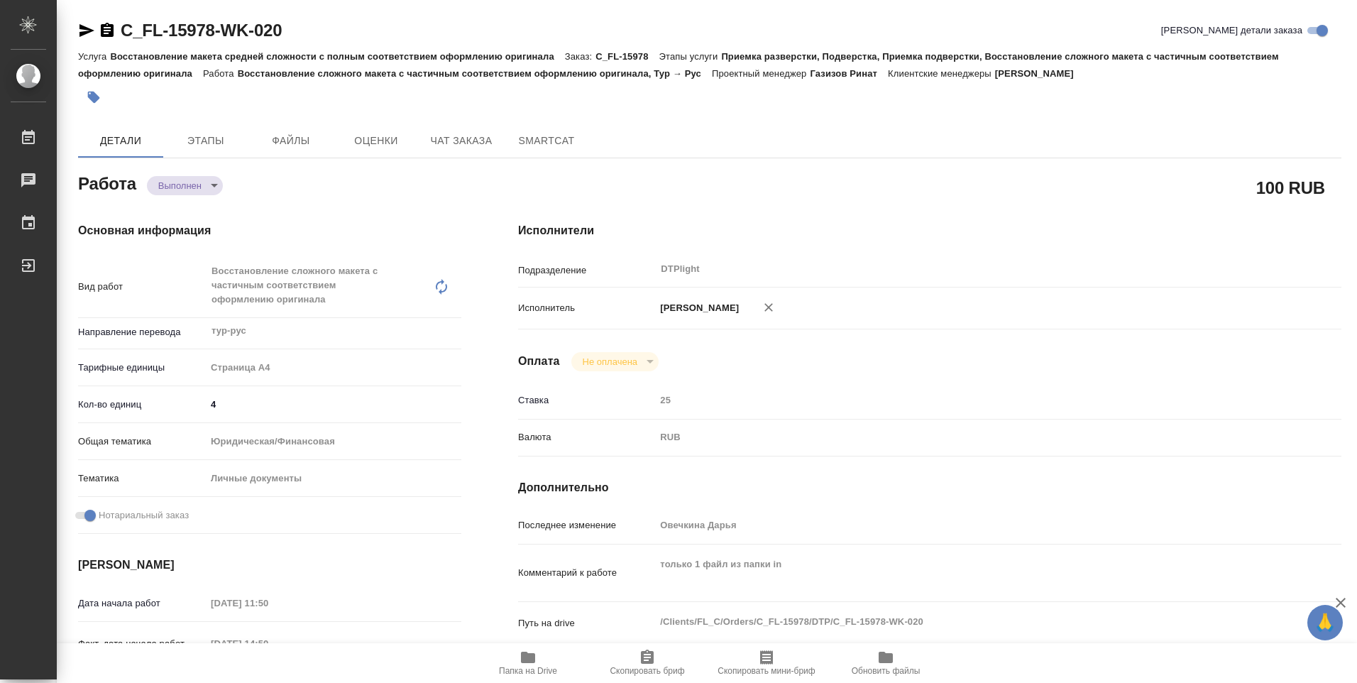
type textarea "x"
